Goal: Entertainment & Leisure: Consume media (video, audio)

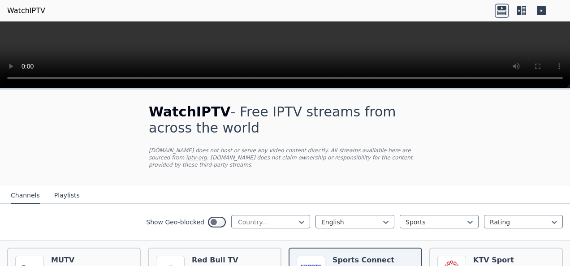
scroll to position [90, 0]
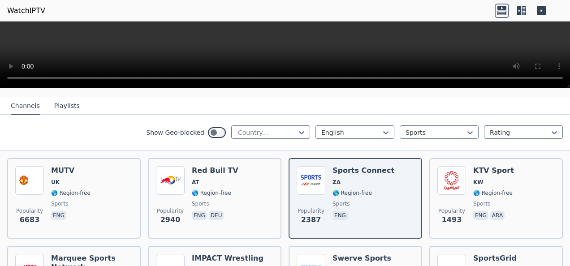
click at [413, 13] on header "WatchIPTV" at bounding box center [285, 11] width 570 height 22
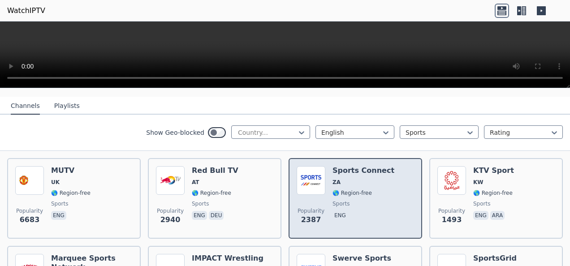
drag, startPoint x: 361, startPoint y: 162, endPoint x: 350, endPoint y: 168, distance: 12.8
click at [350, 168] on div "Sports Connect ZA 🌎 Region-free sports eng" at bounding box center [364, 198] width 62 height 65
click at [355, 166] on h6 "Sports Connect" at bounding box center [364, 170] width 62 height 9
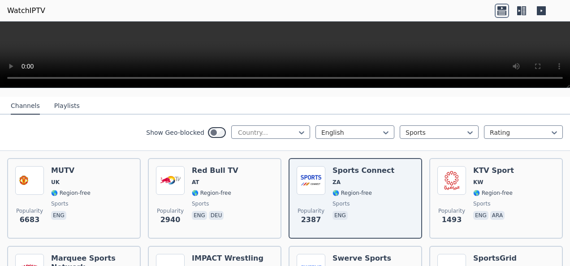
click at [543, 10] on icon at bounding box center [541, 10] width 9 height 9
